Goal: Task Accomplishment & Management: Use online tool/utility

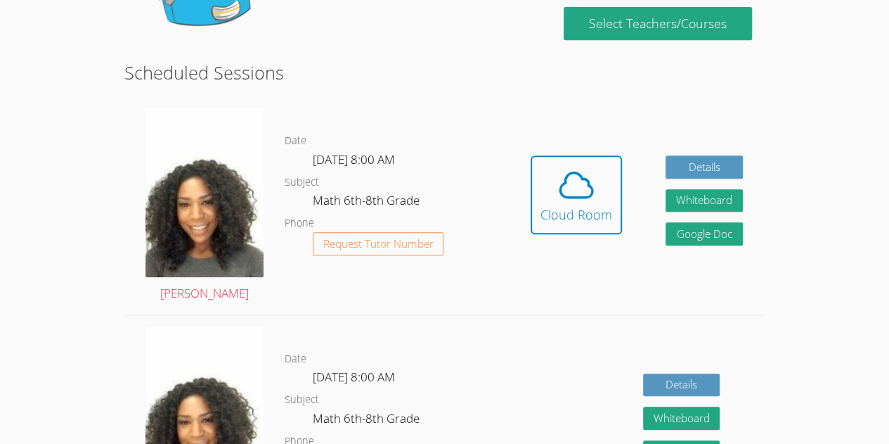
scroll to position [301, 0]
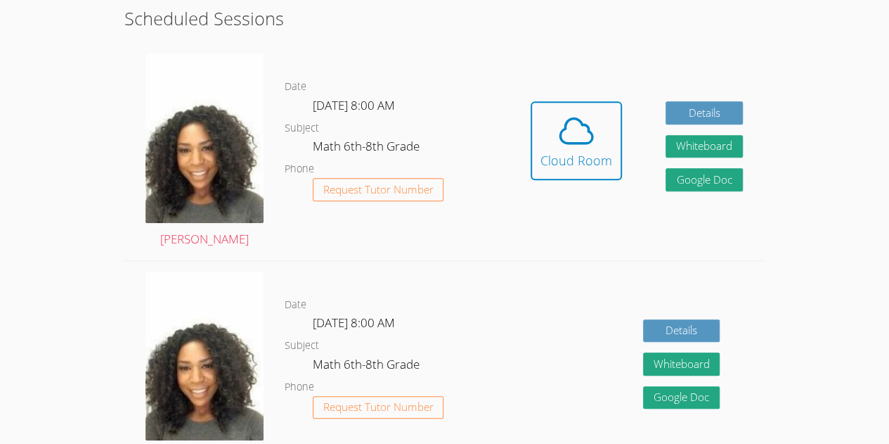
scroll to position [363, 0]
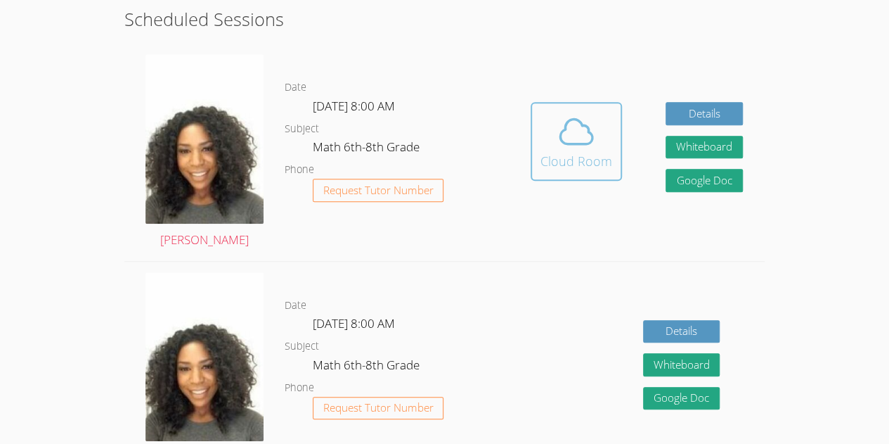
click at [547, 110] on button "Cloud Room" at bounding box center [576, 141] width 91 height 79
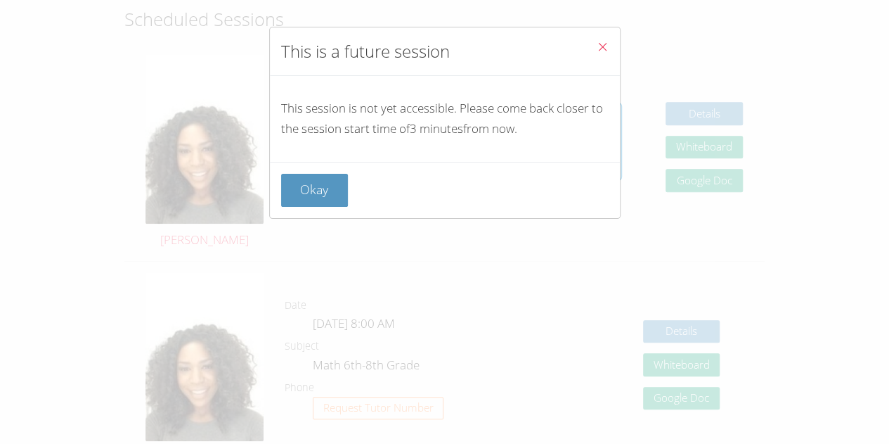
drag, startPoint x: 451, startPoint y: 352, endPoint x: 472, endPoint y: 340, distance: 24.5
click at [802, 214] on div "This is a future session This session is not yet accessible. Please come back c…" at bounding box center [444, 222] width 889 height 444
click at [827, 243] on div "This is a future session This session is not yet accessible. Please come back c…" at bounding box center [444, 222] width 889 height 444
click at [597, 41] on icon "Close" at bounding box center [603, 47] width 12 height 12
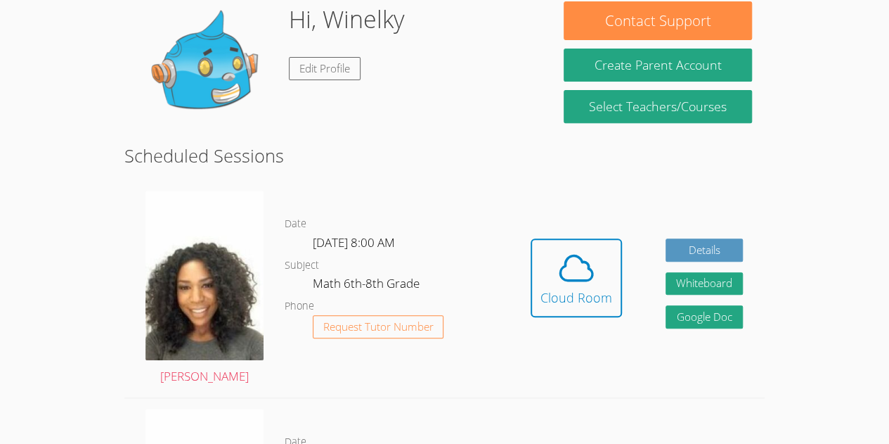
scroll to position [227, 0]
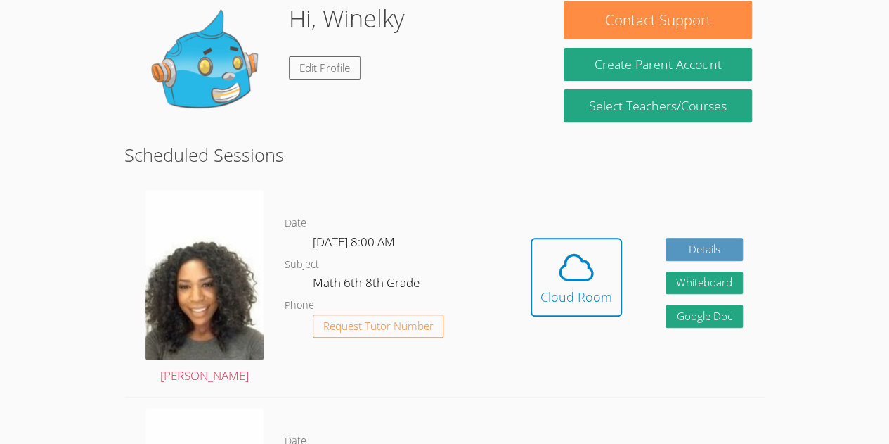
click at [577, 284] on icon at bounding box center [576, 266] width 39 height 39
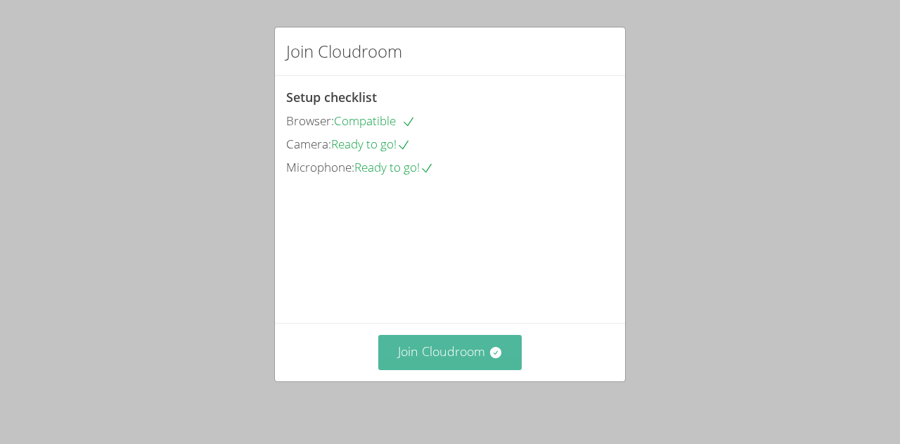
click at [467, 359] on button "Join Cloudroom" at bounding box center [450, 352] width 144 height 34
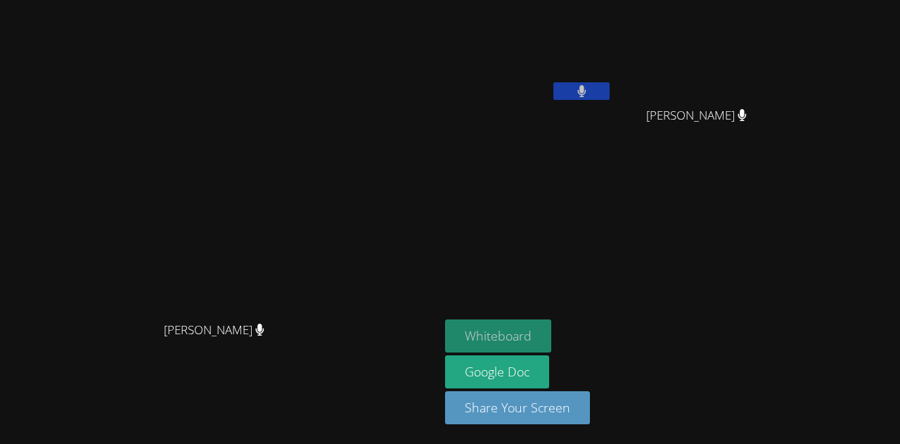
click at [551, 338] on button "Whiteboard" at bounding box center [498, 335] width 106 height 33
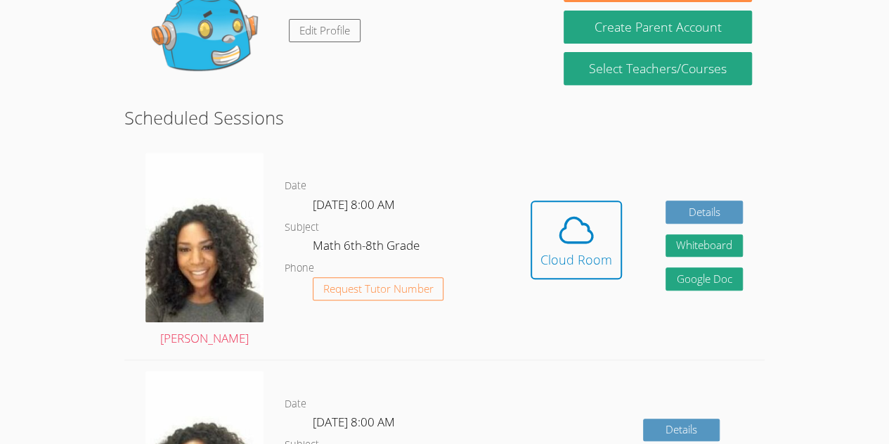
scroll to position [268, 0]
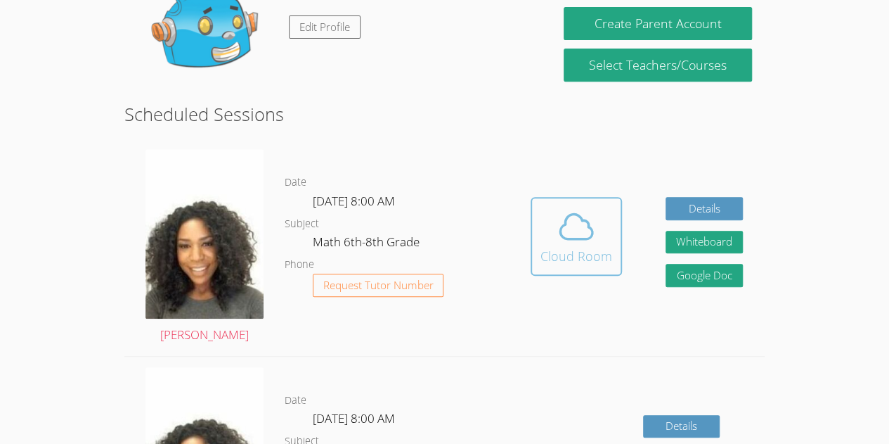
click at [599, 232] on span at bounding box center [577, 226] width 72 height 39
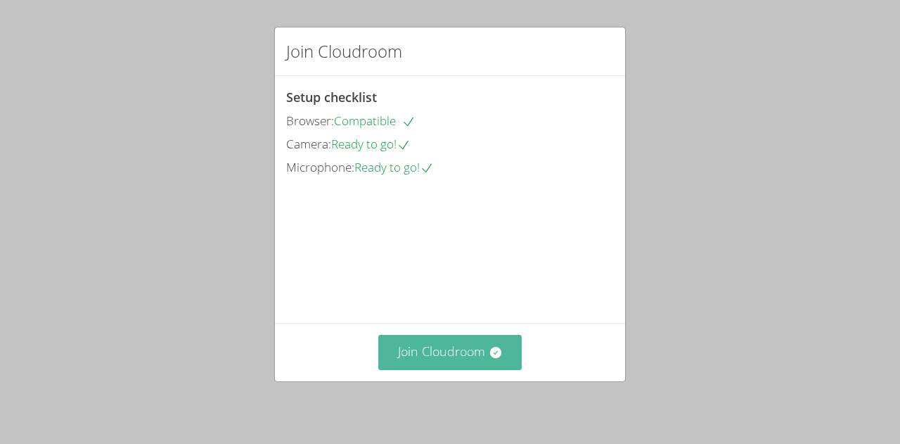
click at [484, 368] on button "Join Cloudroom" at bounding box center [450, 352] width 144 height 34
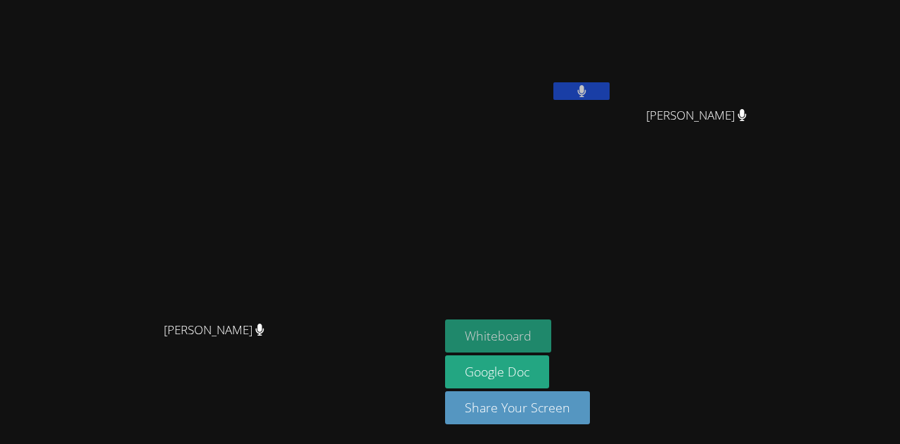
click at [551, 341] on button "Whiteboard" at bounding box center [498, 335] width 106 height 33
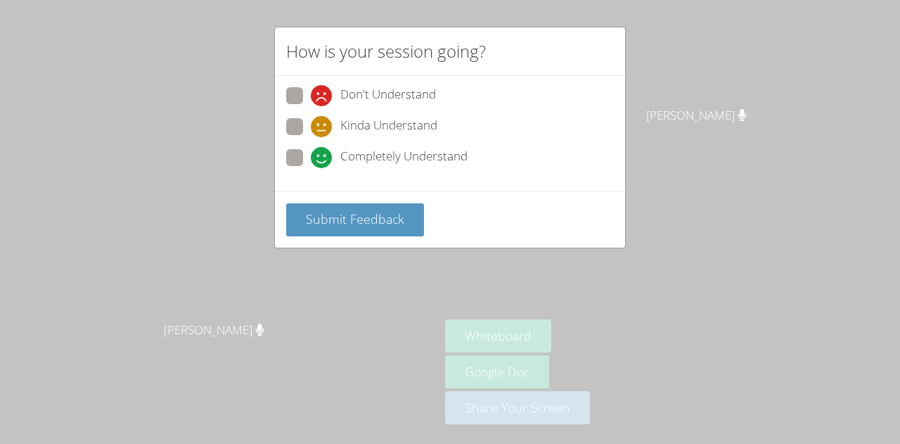
click at [311, 168] on span at bounding box center [311, 168] width 0 height 0
click at [311, 150] on input "Completely Understand" at bounding box center [317, 155] width 12 height 12
radio input "true"
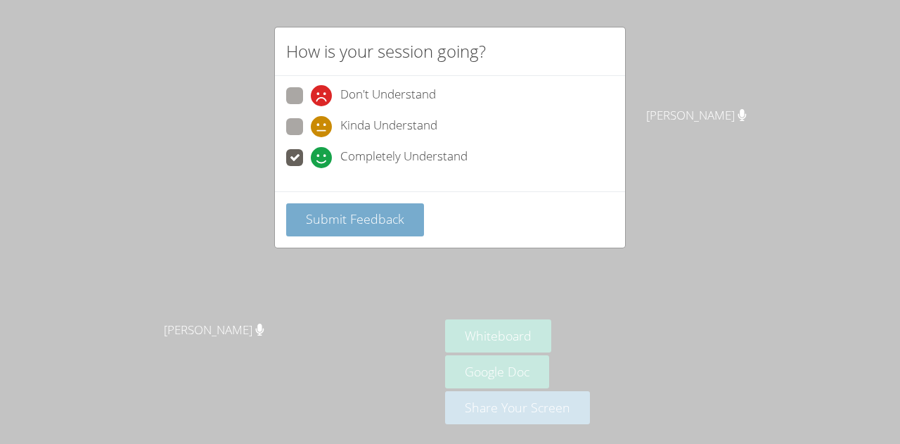
click at [358, 219] on span "Submit Feedback" at bounding box center [355, 218] width 98 height 17
